Goal: Information Seeking & Learning: Learn about a topic

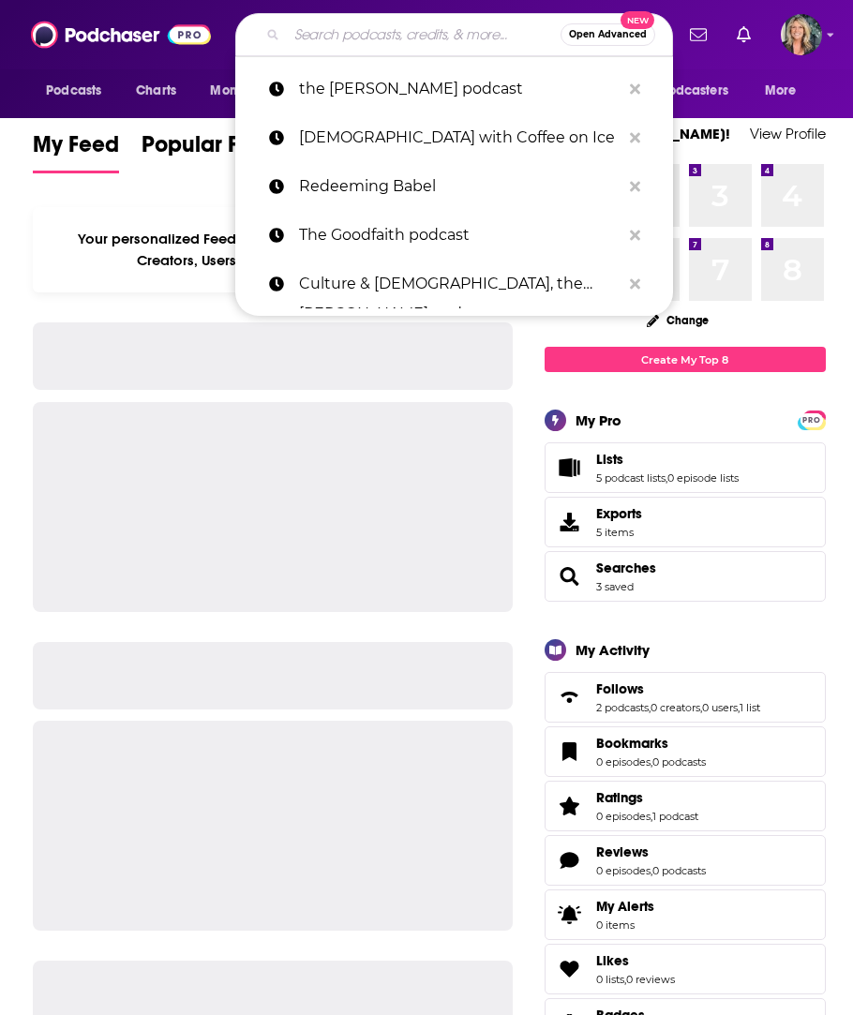
click at [324, 36] on input "Search podcasts, credits, & more..." at bounding box center [424, 35] width 274 height 30
click at [317, 35] on input "Search podcasts, credits, & more..." at bounding box center [424, 35] width 274 height 30
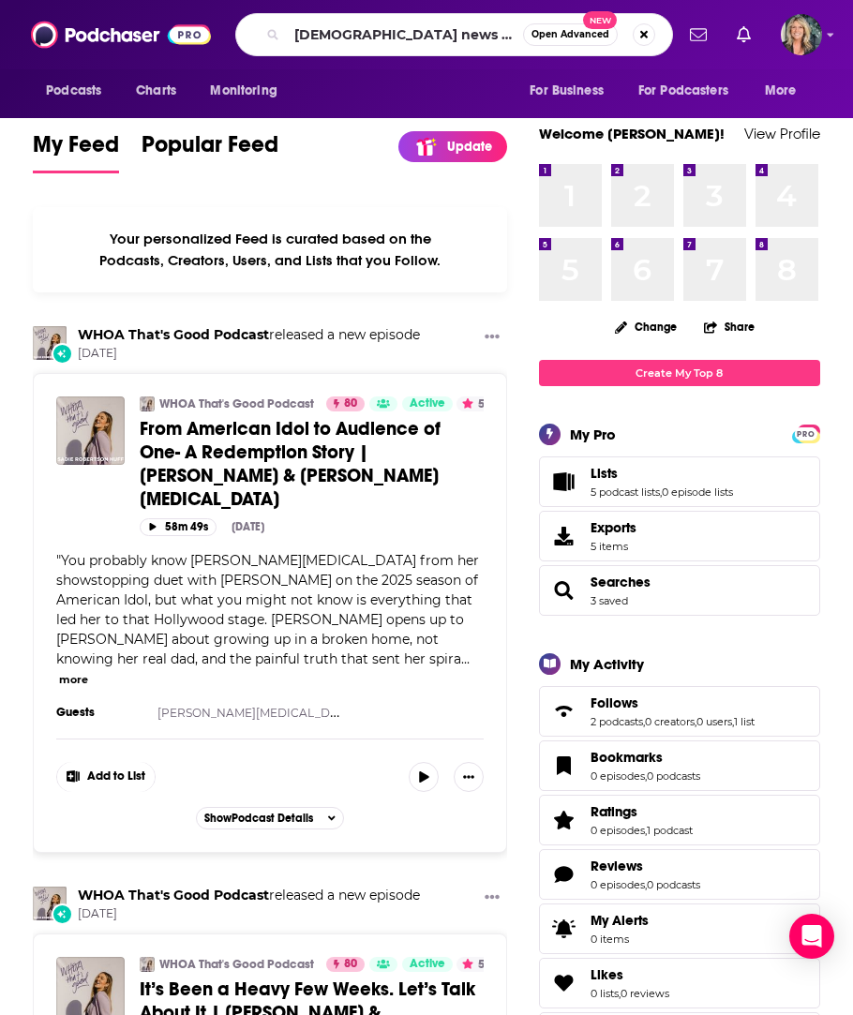
type input "[DEMOGRAPHIC_DATA] news global"
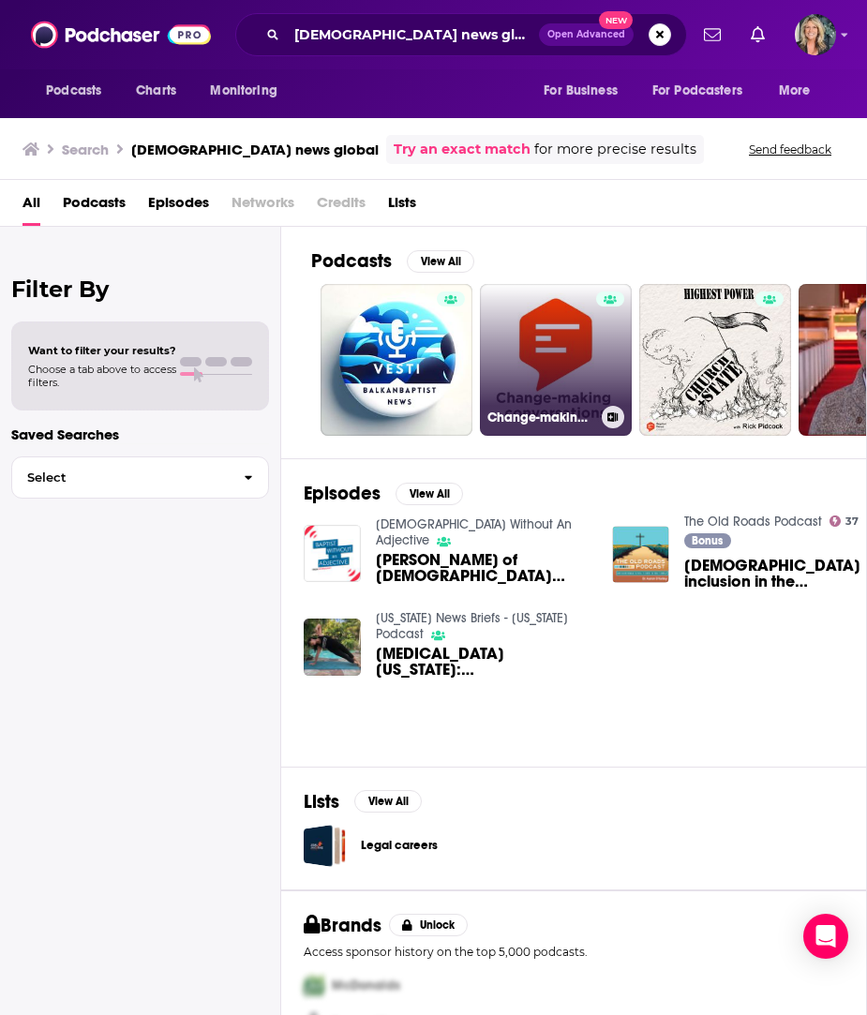
click at [550, 347] on link "Change-making Conversations" at bounding box center [556, 360] width 152 height 152
